Goal: Contribute content: Add original content to the website for others to see

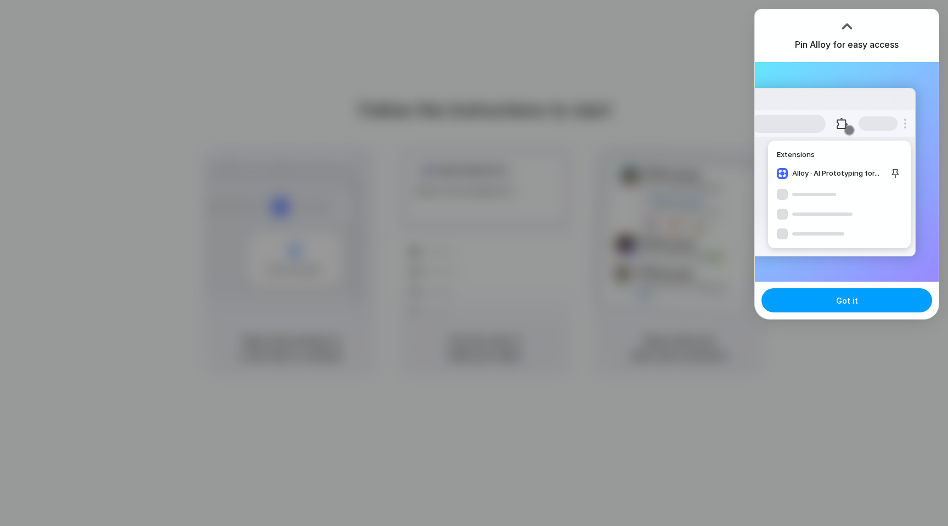
click at [852, 302] on span "Got it" at bounding box center [847, 301] width 22 height 12
